Goal: Transaction & Acquisition: Purchase product/service

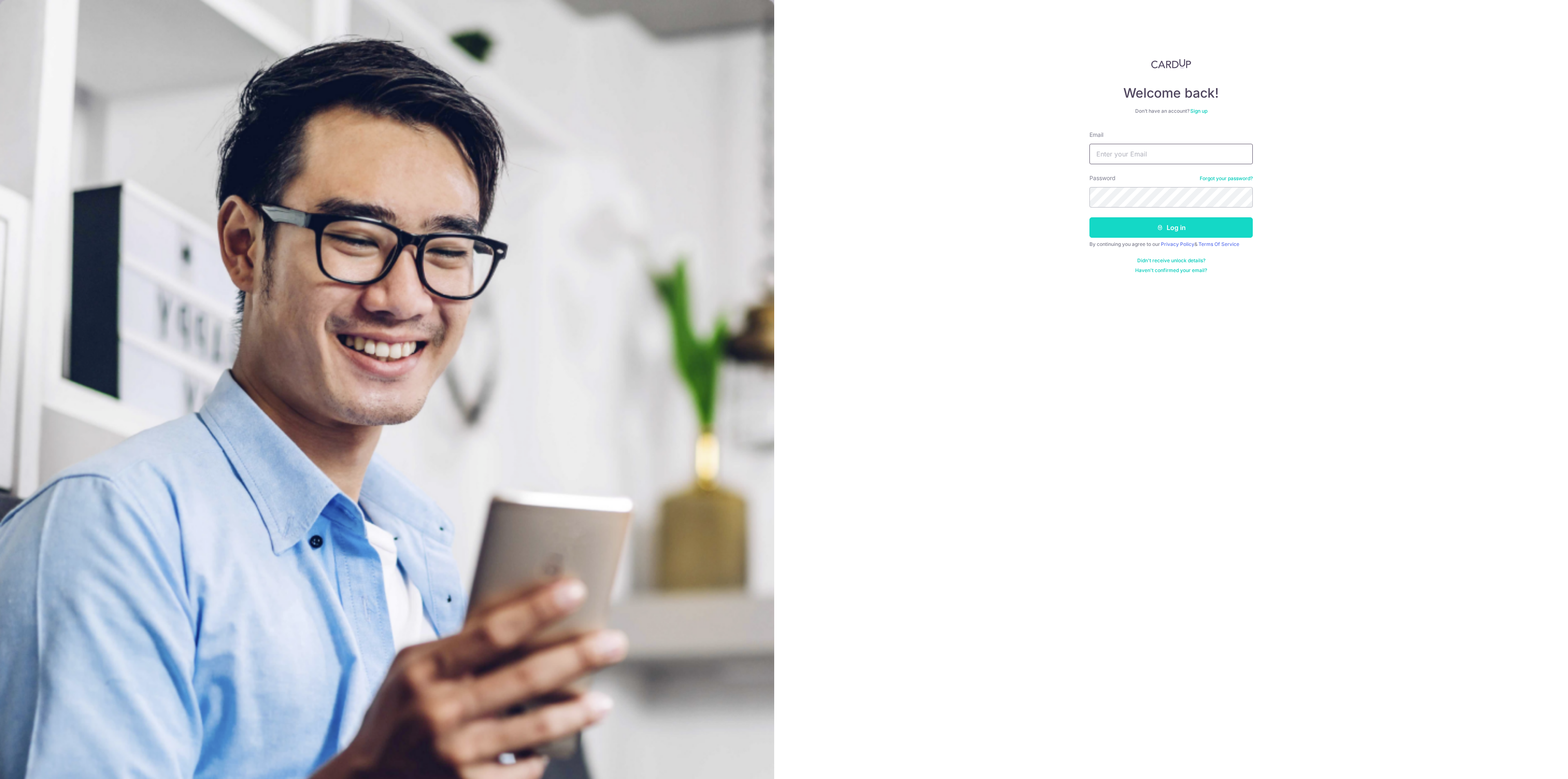
type input "chuaweiteck@hotmail.com"
click at [1216, 228] on button "Log in" at bounding box center [1171, 227] width 163 height 21
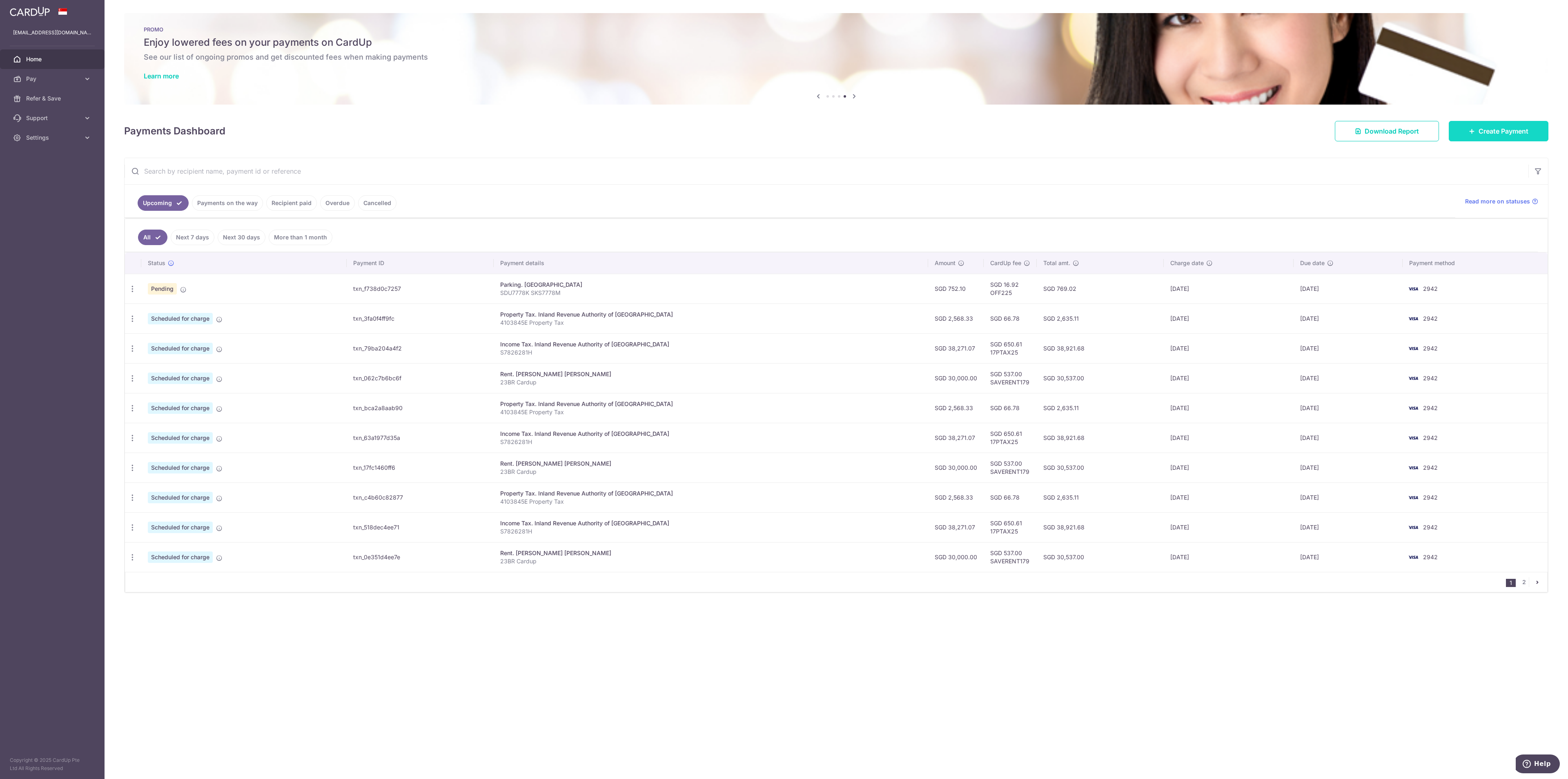
click at [1501, 134] on span "Create Payment" at bounding box center [1503, 131] width 50 height 10
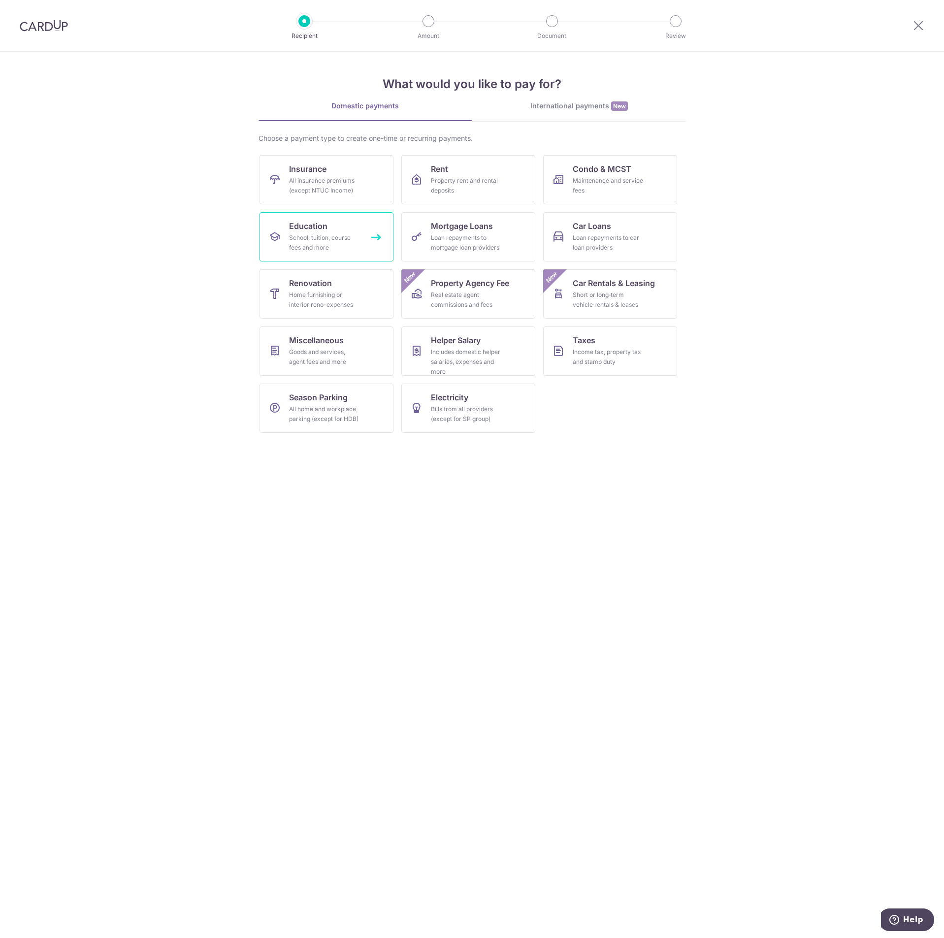
click at [321, 236] on div "School, tuition, course fees and more" at bounding box center [324, 243] width 71 height 20
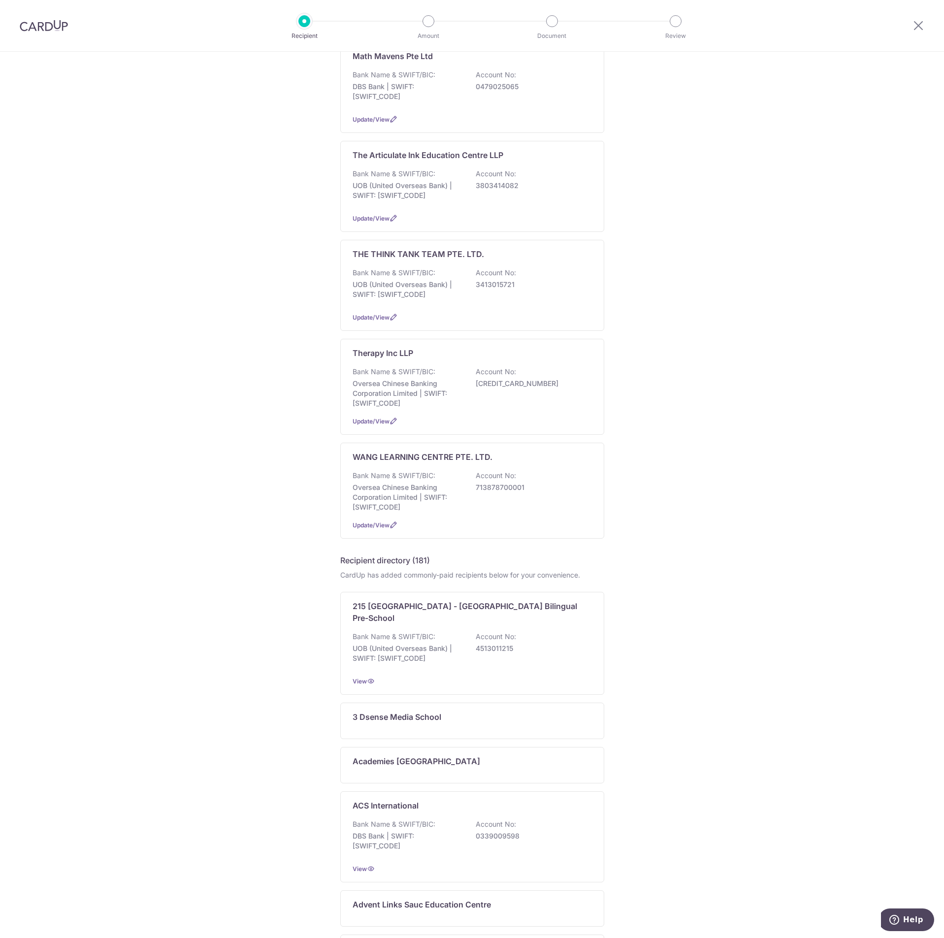
scroll to position [369, 0]
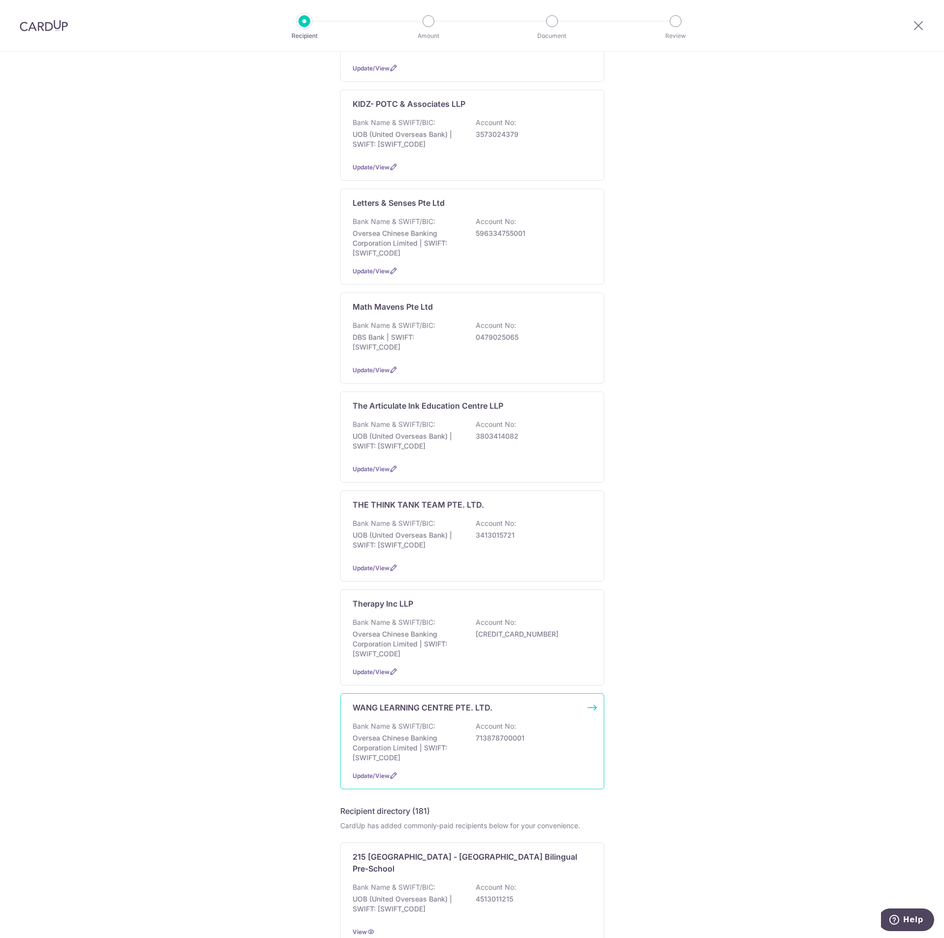
click at [505, 746] on div "Bank Name & SWIFT/BIC: Oversea Chinese Banking Corporation Limited | SWIFT: OCB…" at bounding box center [472, 742] width 239 height 41
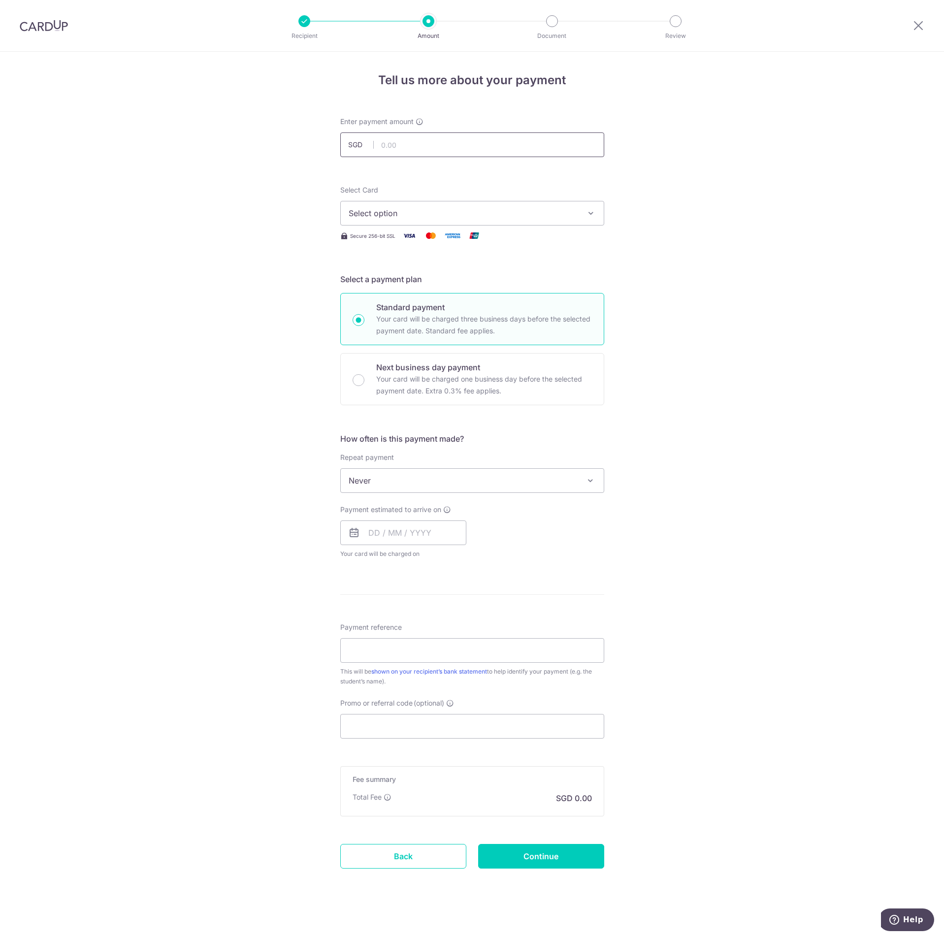
click at [437, 146] on input "text" at bounding box center [472, 144] width 264 height 25
type input "276.00"
click at [622, 174] on div "Tell us more about your payment Enter payment amount SGD 276.00 276.00 Select C…" at bounding box center [472, 497] width 944 height 891
click at [552, 217] on span "Select option" at bounding box center [464, 213] width 230 height 12
click at [472, 309] on span "**** 2942" at bounding box center [472, 307] width 247 height 12
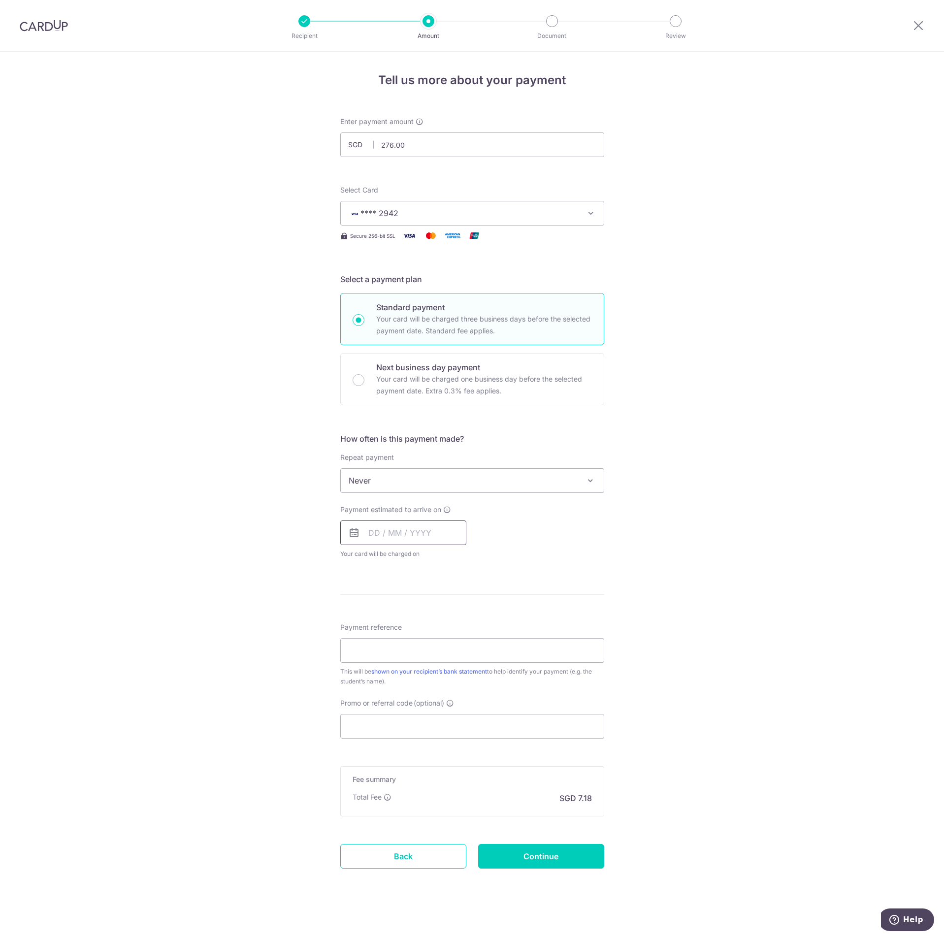
click at [416, 545] on input "text" at bounding box center [403, 533] width 126 height 25
click at [548, 527] on div "Payment estimated to arrive on Prev Next Sep Oct Nov Dec 2025 2026 2027 2028 20…" at bounding box center [472, 532] width 276 height 54
click at [428, 522] on input "text" at bounding box center [403, 533] width 126 height 25
click at [378, 644] on link "15" at bounding box center [380, 642] width 16 height 16
type input "[DATE]"
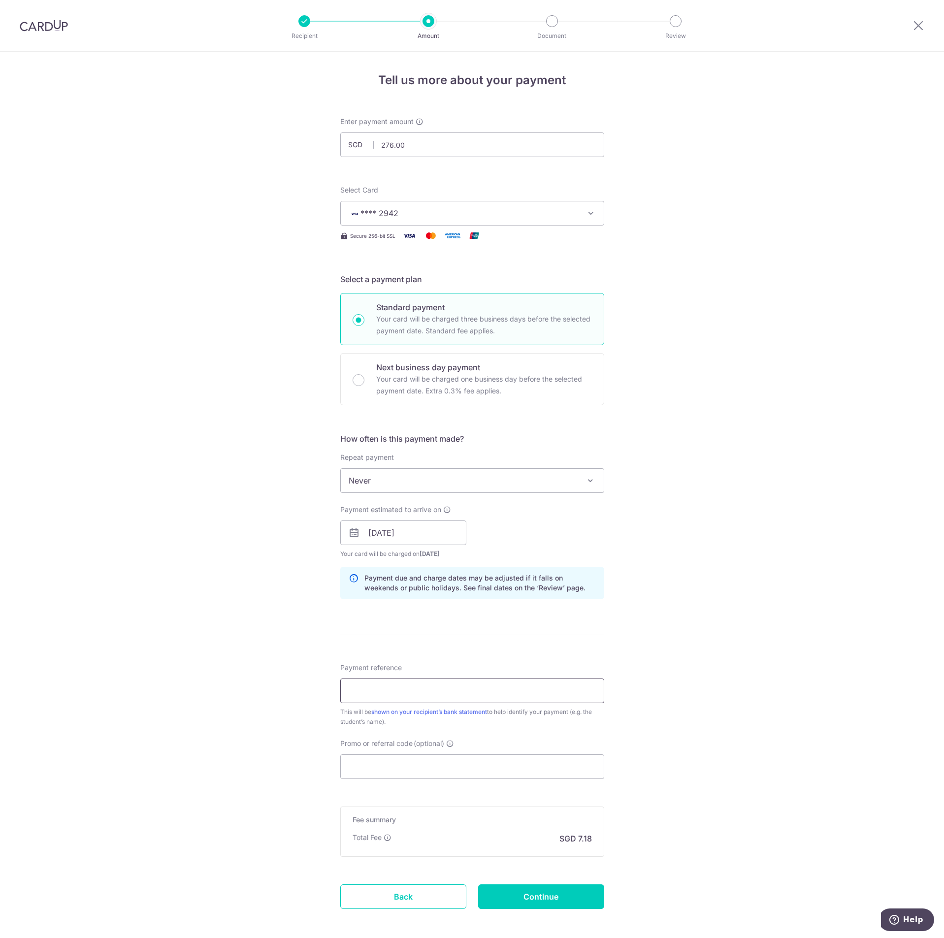
click at [484, 689] on input "Payment reference" at bounding box center [472, 691] width 264 height 25
click at [535, 633] on form "Enter payment amount SGD 276.00 276.00 Select Card **** 2942 Add credit card Yo…" at bounding box center [472, 527] width 264 height 820
click at [402, 683] on input "Payment reference" at bounding box center [472, 691] width 264 height 25
click at [571, 691] on input "Payment reference" at bounding box center [472, 691] width 264 height 25
paste input "IV-BTB-25/276936"
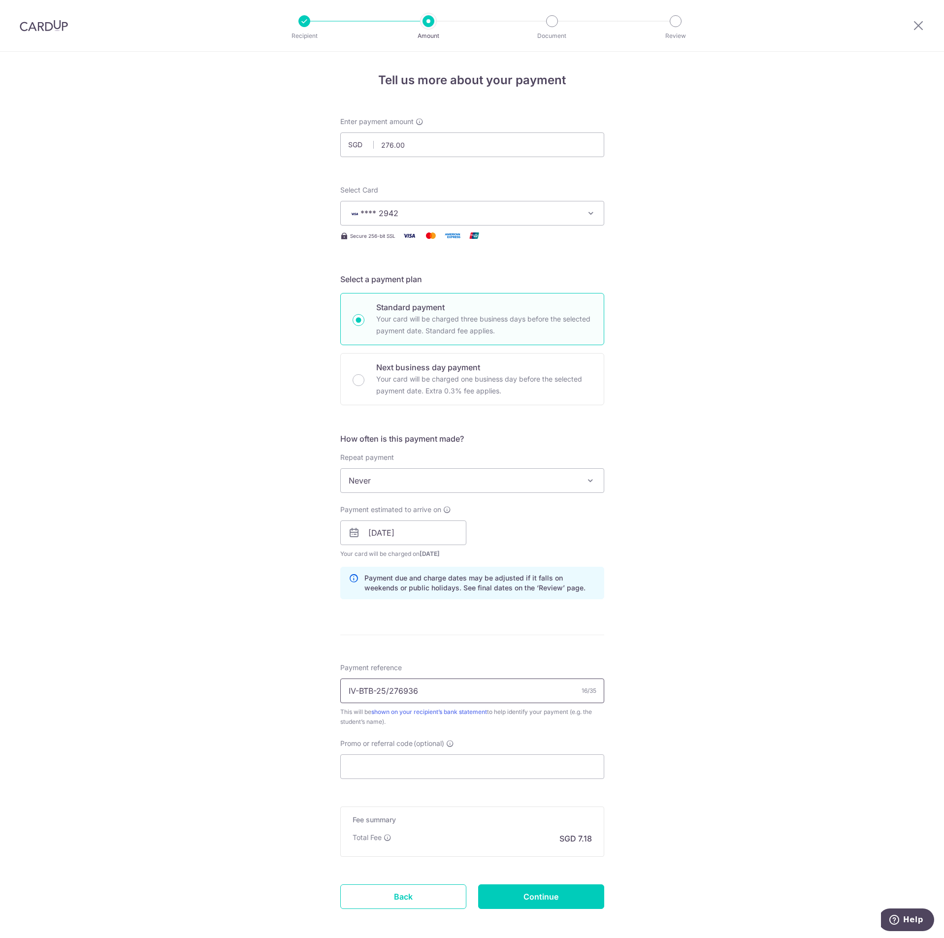
drag, startPoint x: 385, startPoint y: 690, endPoint x: 397, endPoint y: 681, distance: 14.9
click at [386, 688] on input "IV-BTB-25/276936" at bounding box center [472, 691] width 264 height 25
type input "IV-BTB-25-276936"
click at [559, 765] on input "Promo or referral code (optional)" at bounding box center [472, 767] width 264 height 25
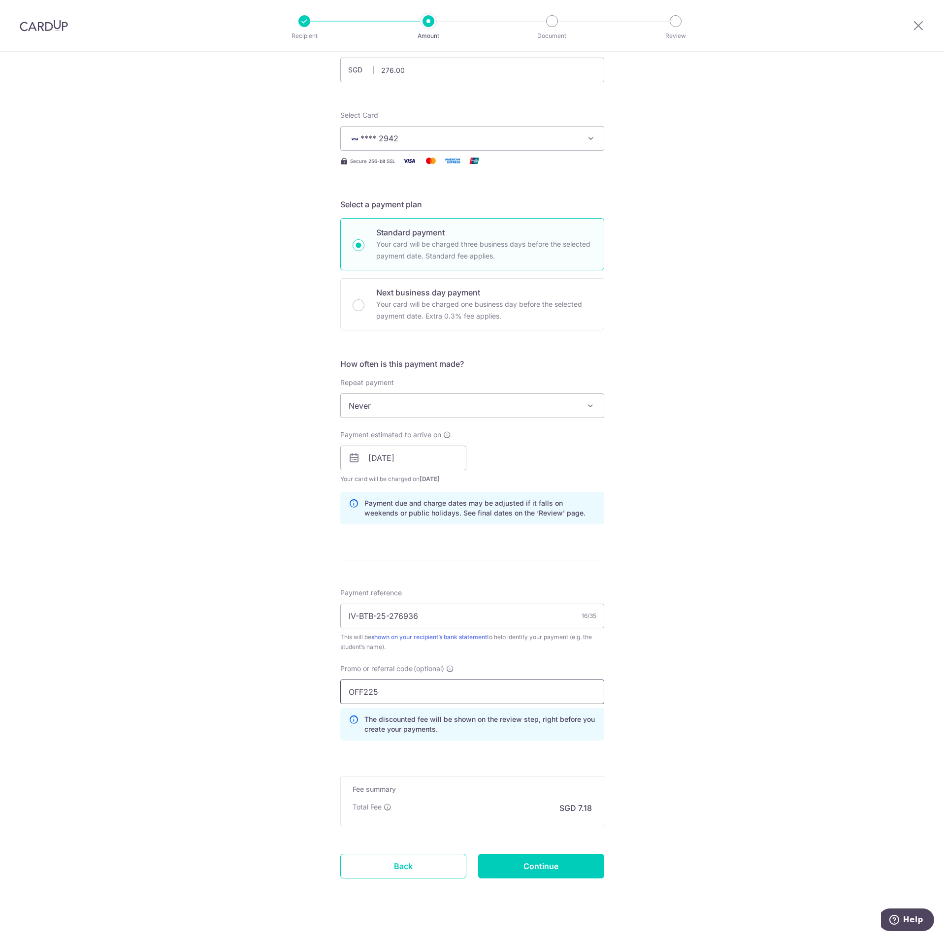
scroll to position [89, 0]
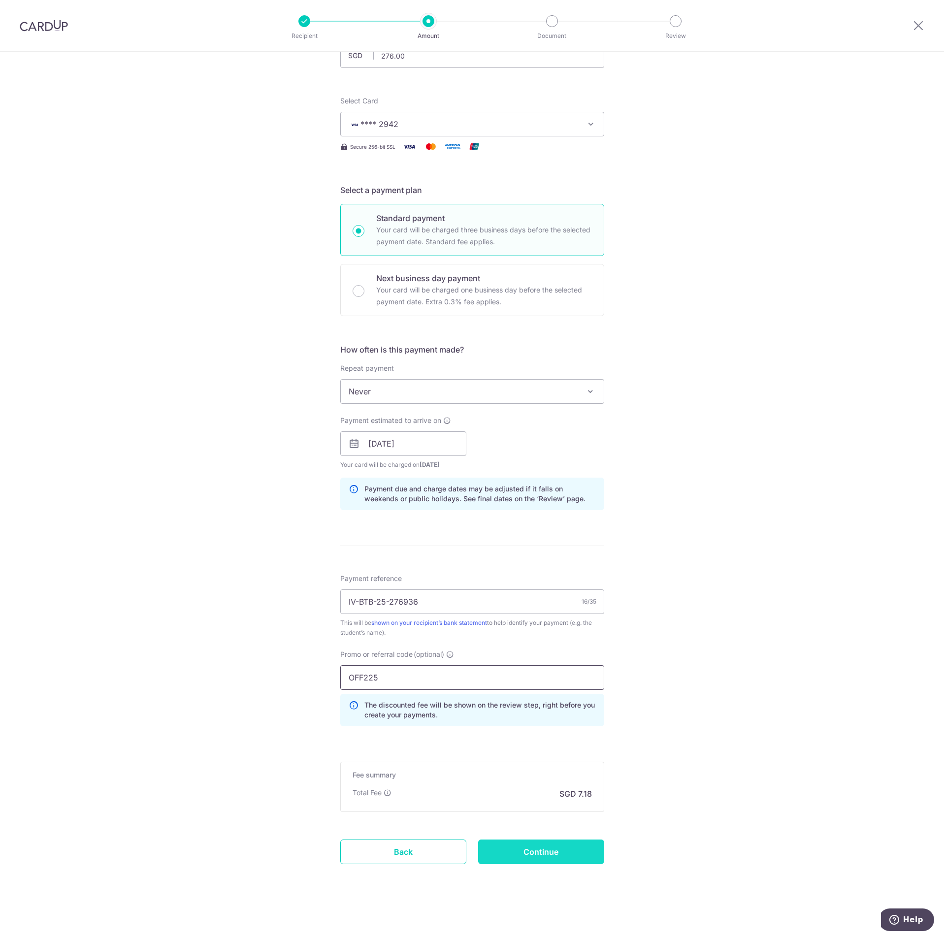
type input "OFF225"
click at [575, 849] on input "Continue" at bounding box center [541, 852] width 126 height 25
type input "Create Schedule"
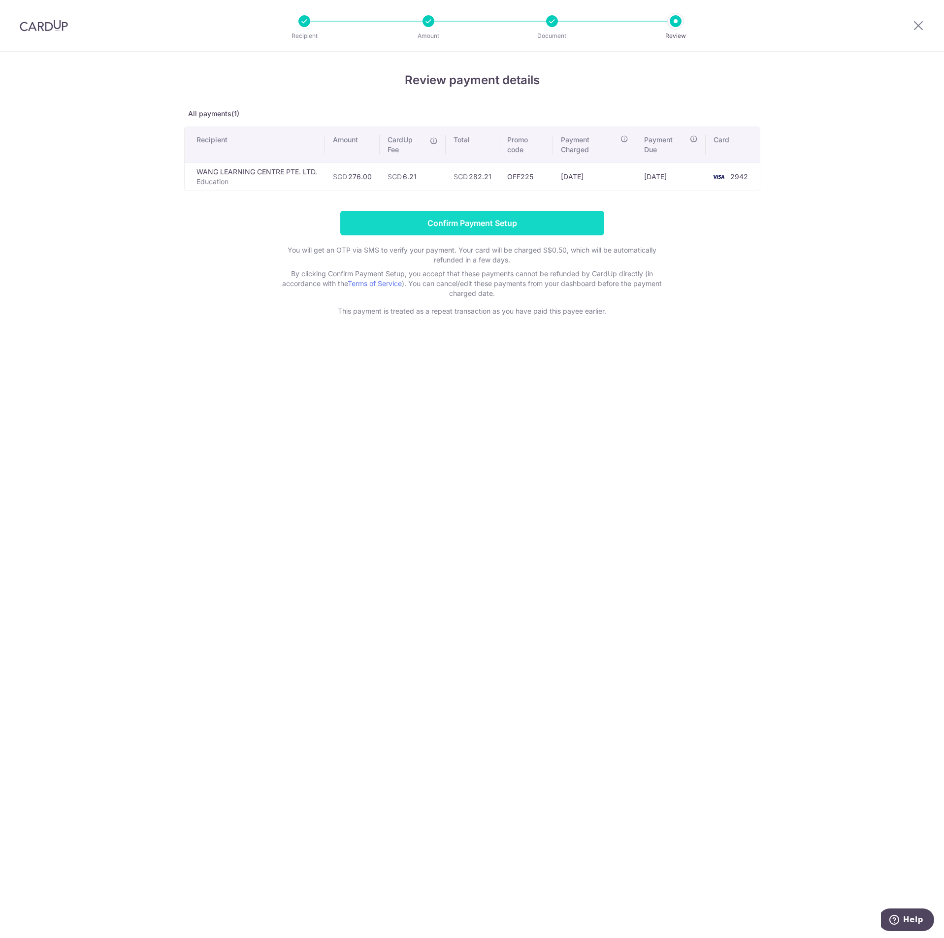
click at [570, 228] on input "Confirm Payment Setup" at bounding box center [472, 223] width 264 height 25
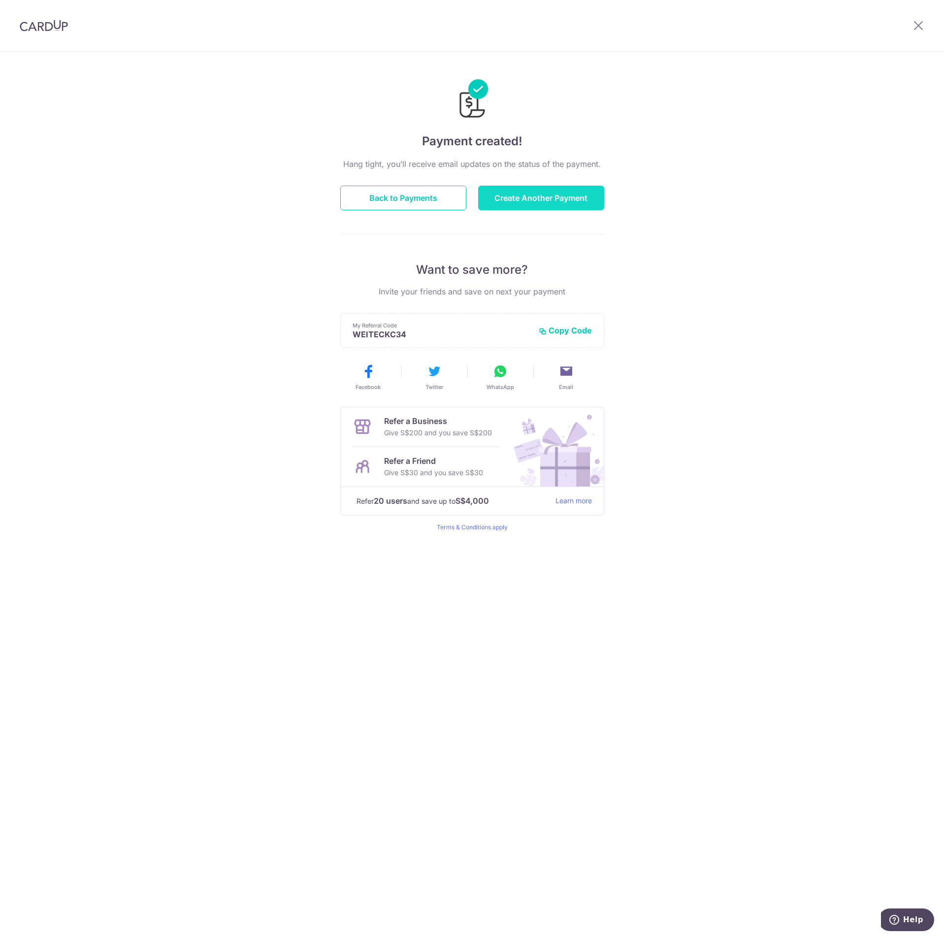
drag, startPoint x: 576, startPoint y: 198, endPoint x: 558, endPoint y: 195, distance: 18.2
click at [576, 198] on button "Create Another Payment" at bounding box center [541, 198] width 126 height 25
